Goal: Task Accomplishment & Management: Manage account settings

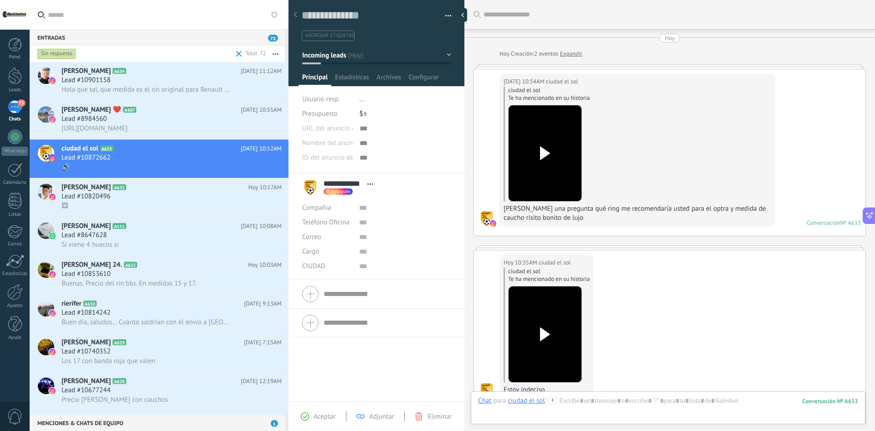
scroll to position [14, 0]
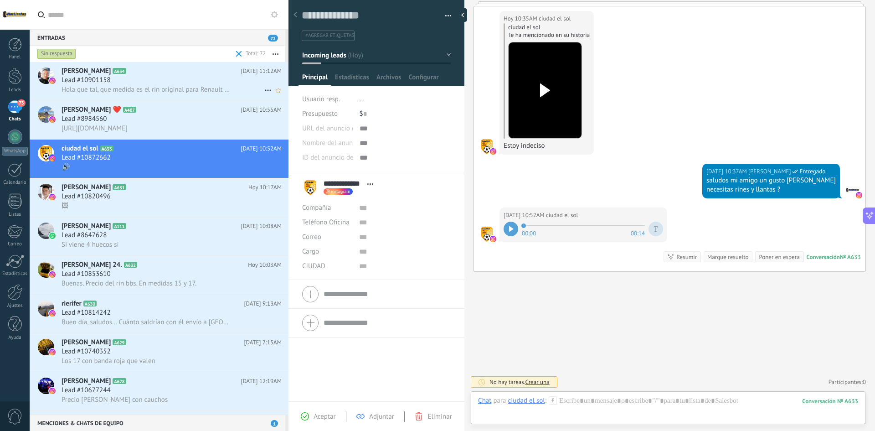
drag, startPoint x: 161, startPoint y: 93, endPoint x: 154, endPoint y: 70, distance: 23.5
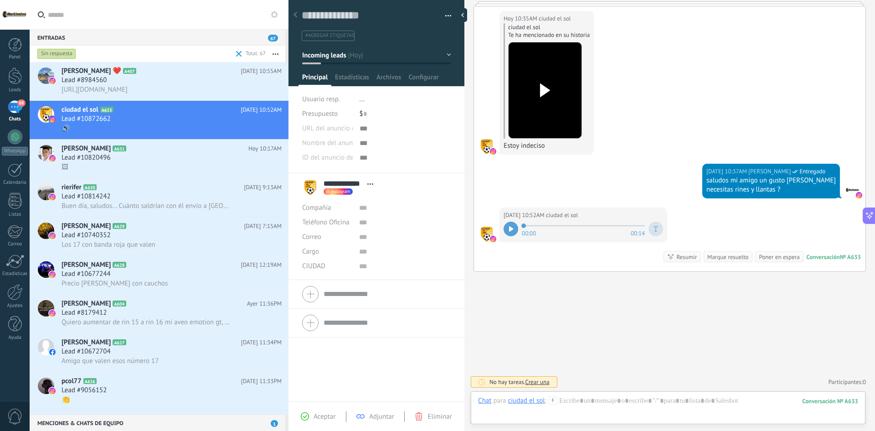
click at [507, 230] on div at bounding box center [511, 229] width 15 height 15
click at [603, 403] on div at bounding box center [668, 409] width 380 height 27
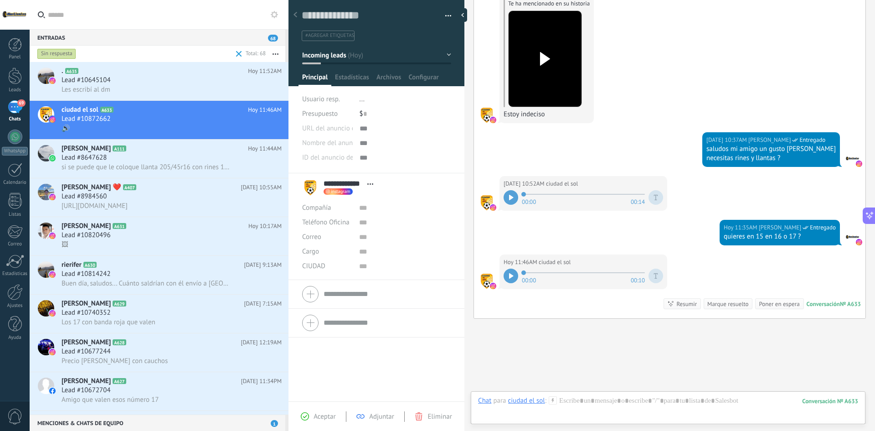
scroll to position [322, 0]
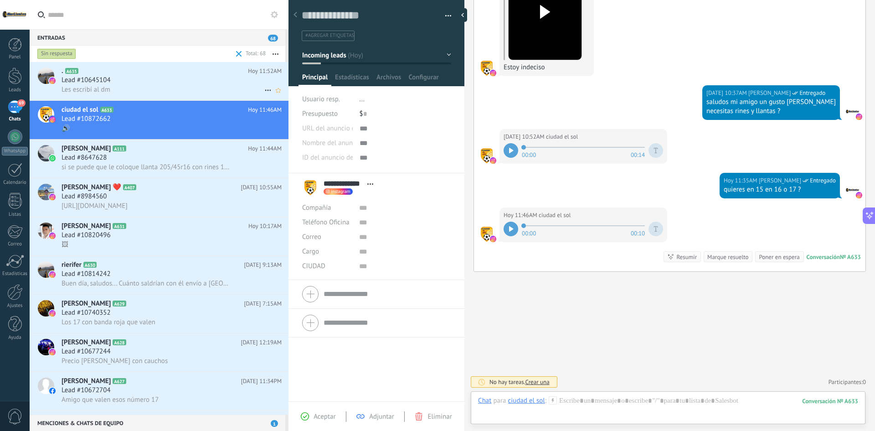
click at [122, 83] on div "Lead #10645104" at bounding box center [172, 80] width 220 height 9
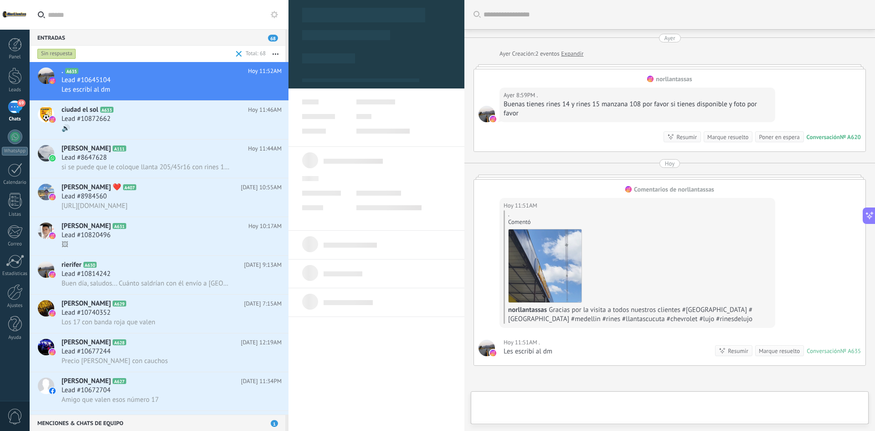
type textarea "**********"
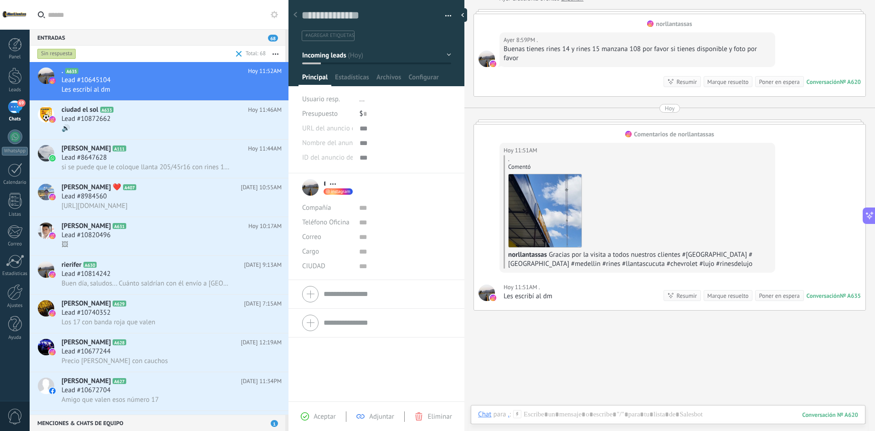
scroll to position [94, 0]
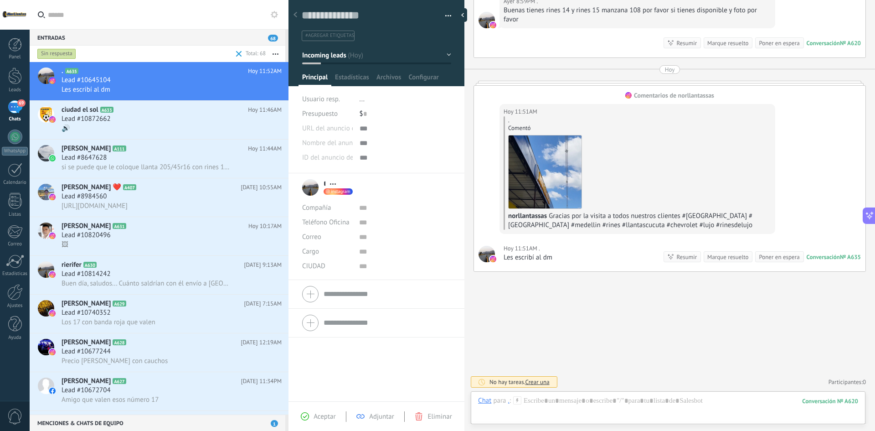
click at [602, 395] on div "Chat Correo Nota Tarea Chat para . : 620 Enviar Cancelar Rastrear clics en link…" at bounding box center [668, 407] width 395 height 33
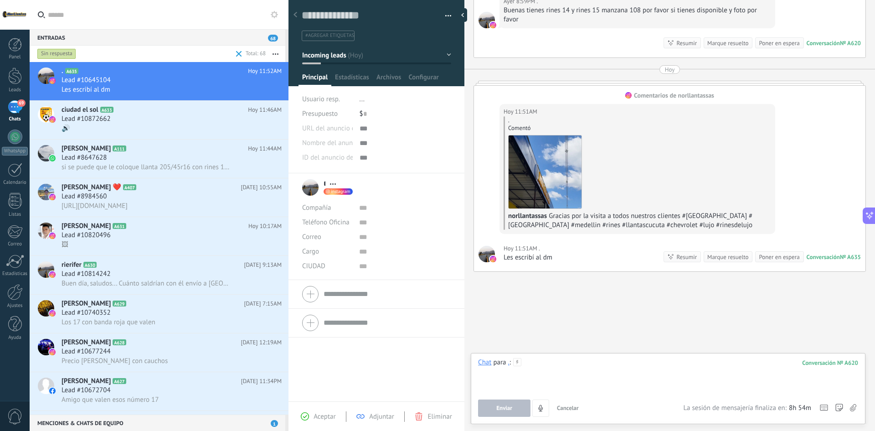
click at [600, 370] on div at bounding box center [668, 375] width 380 height 35
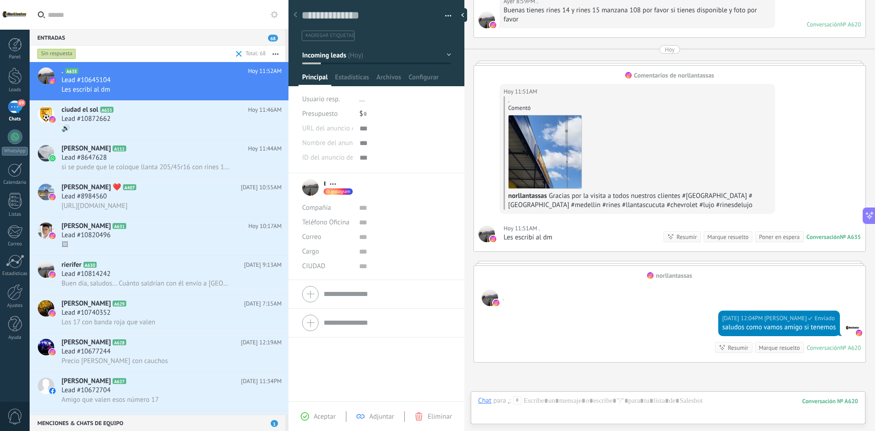
scroll to position [74, 0]
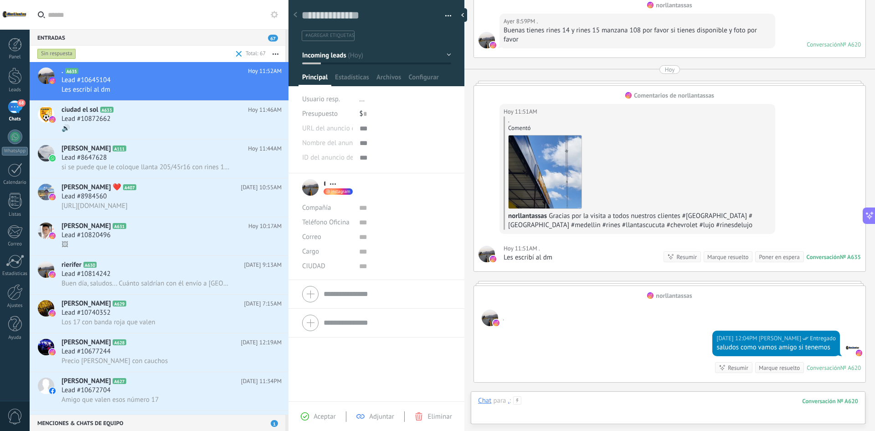
click at [591, 396] on div at bounding box center [668, 409] width 380 height 27
